Goal: Information Seeking & Learning: Learn about a topic

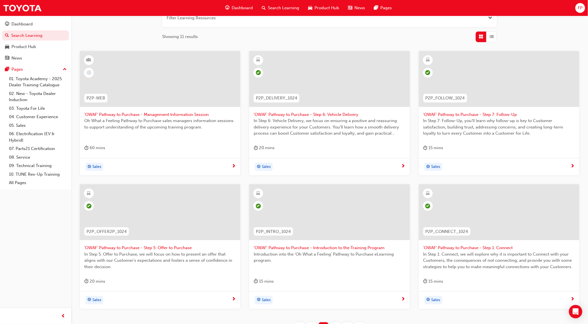
scroll to position [124, 0]
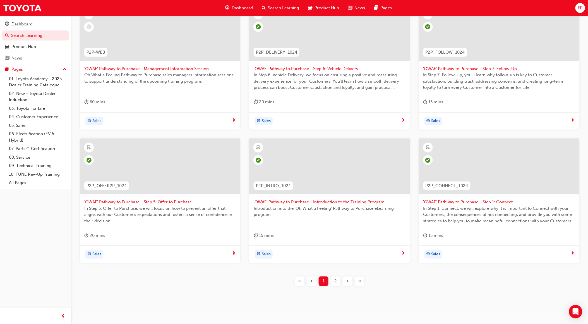
click at [336, 281] on span "2" at bounding box center [335, 281] width 3 height 6
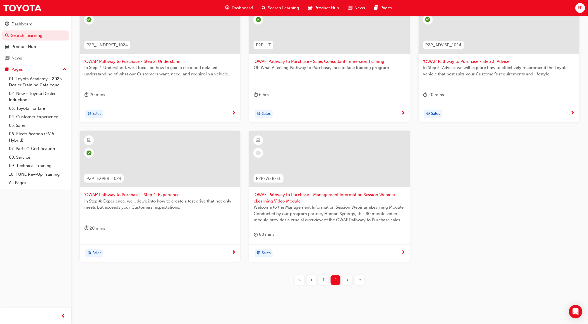
scroll to position [138, 0]
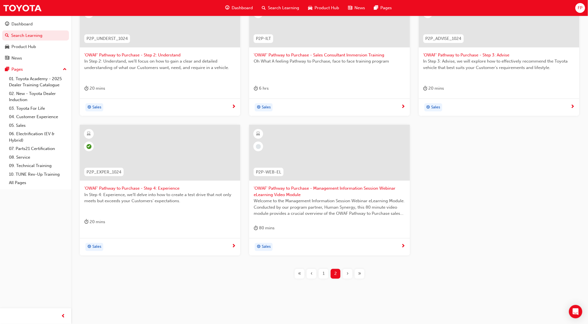
click at [320, 275] on div "1" at bounding box center [324, 274] width 10 height 10
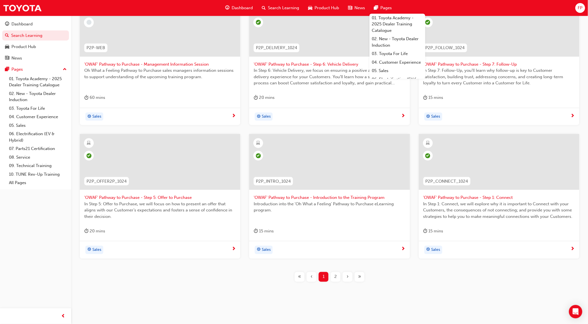
scroll to position [131, 0]
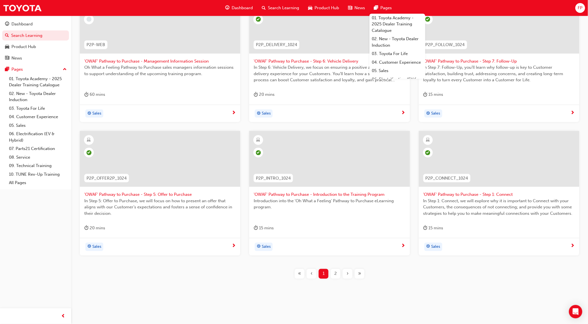
click at [338, 270] on div "2" at bounding box center [336, 274] width 10 height 10
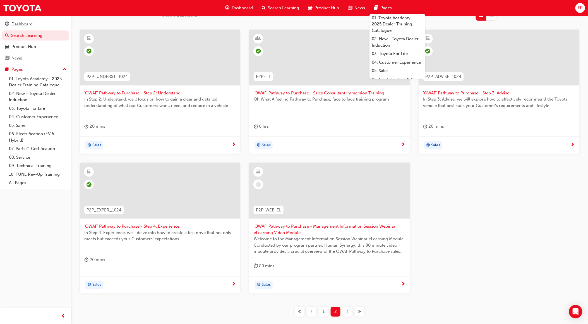
scroll to position [100, 0]
click at [322, 310] on div "1" at bounding box center [324, 311] width 10 height 10
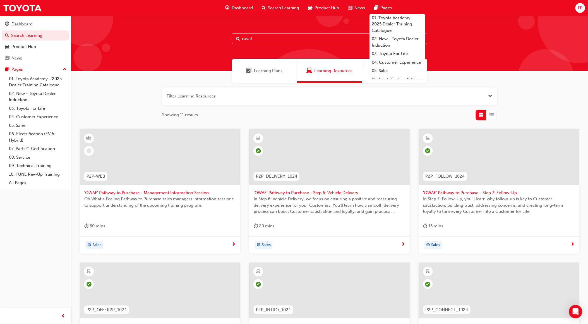
click at [239, 9] on span "Dashboard" at bounding box center [242, 8] width 21 height 6
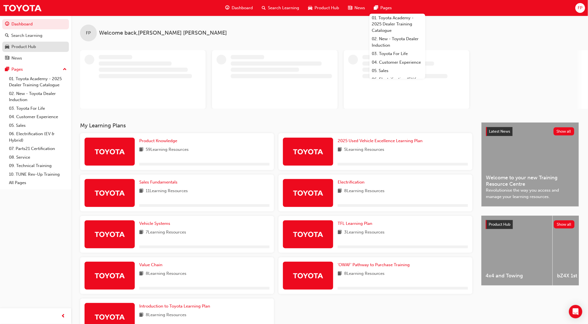
click at [32, 44] on div "Product Hub" at bounding box center [23, 47] width 25 height 6
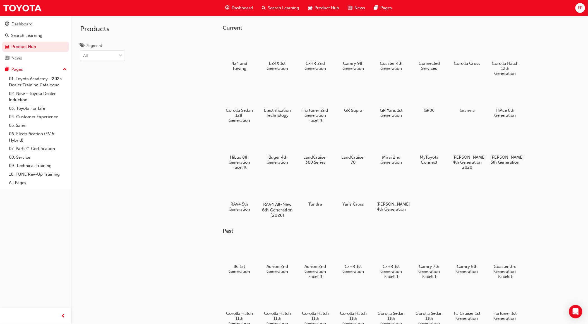
click at [282, 193] on div at bounding box center [277, 188] width 31 height 22
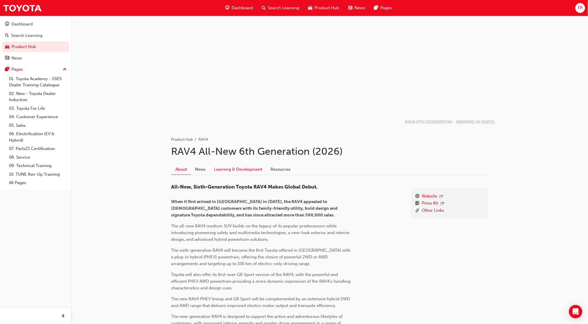
click at [240, 168] on link "Learning & Development" at bounding box center [238, 169] width 56 height 11
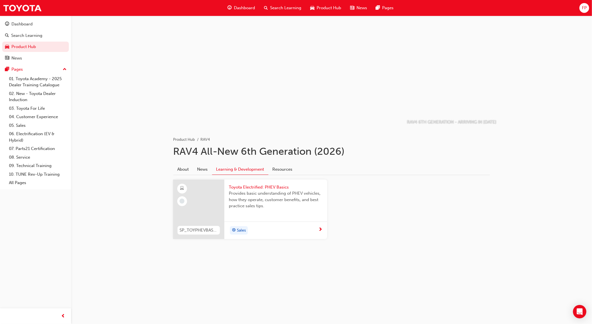
click at [319, 230] on span "next-icon" at bounding box center [321, 229] width 4 height 5
